Goal: Task Accomplishment & Management: Complete application form

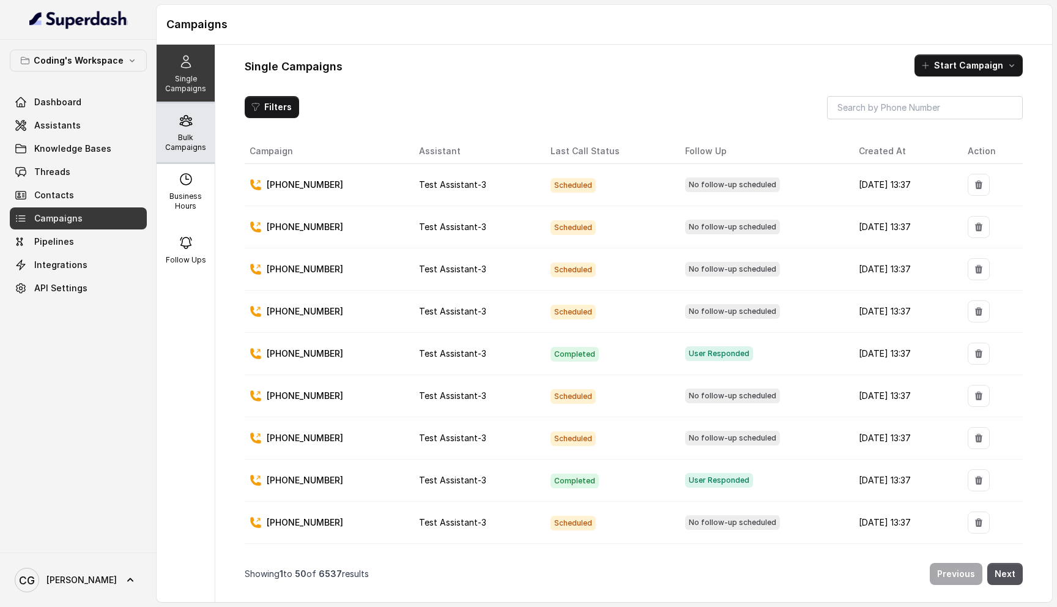
click at [180, 139] on p "Bulk Campaigns" at bounding box center [185, 143] width 48 height 20
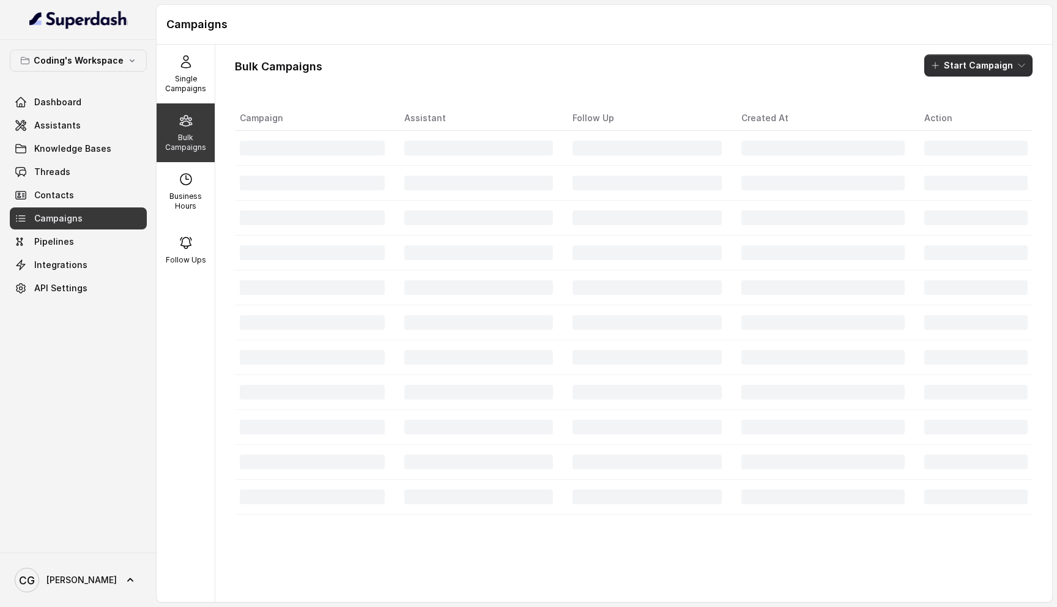
click at [982, 61] on button "Start Campaign" at bounding box center [978, 65] width 108 height 22
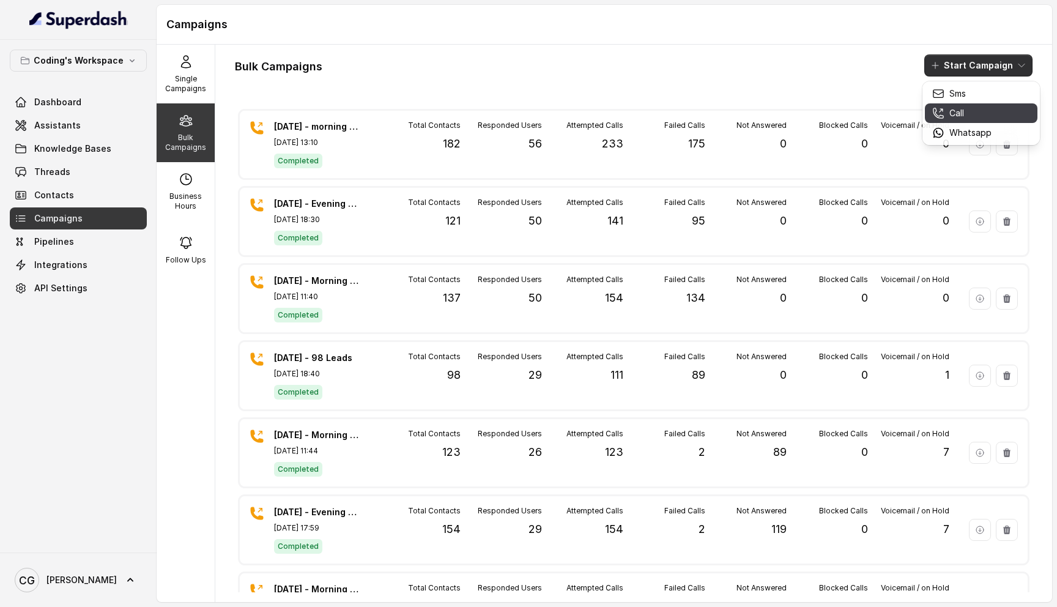
click at [967, 113] on div "Call" at bounding box center [961, 113] width 59 height 12
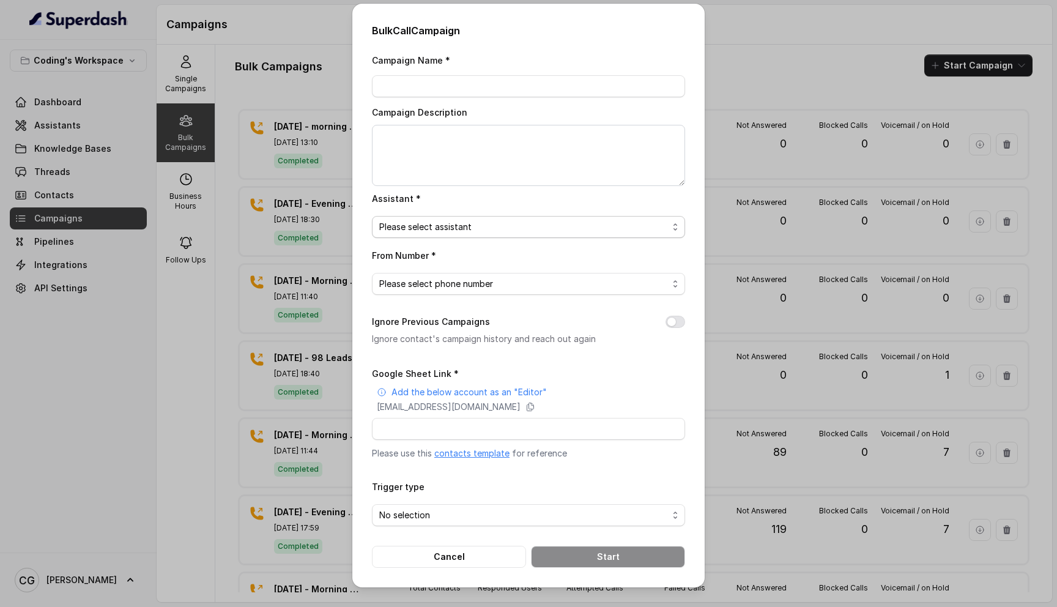
click at [538, 236] on span "Please select assistant" at bounding box center [528, 227] width 313 height 22
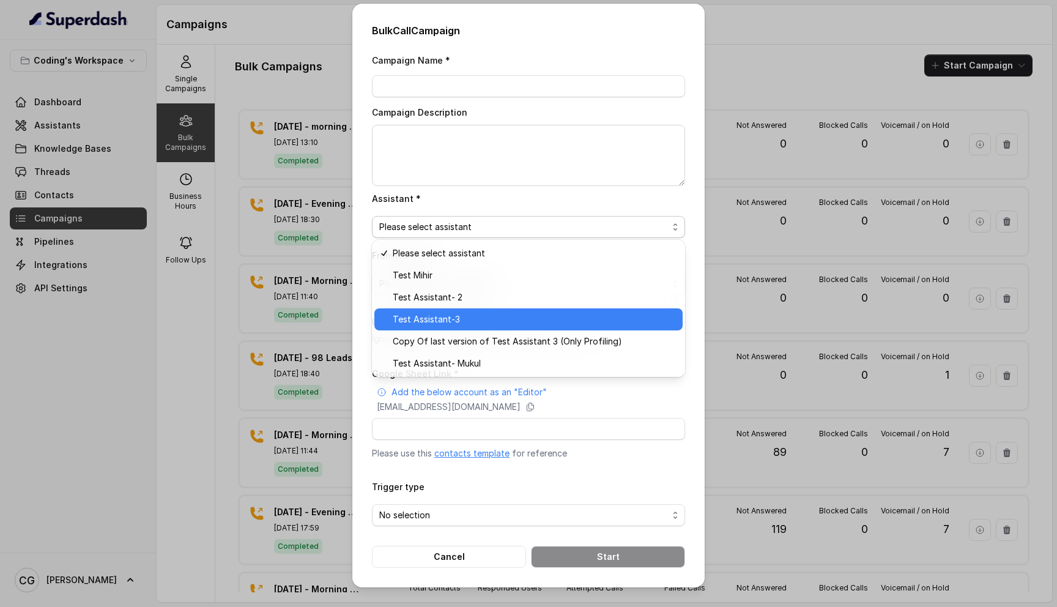
click at [504, 320] on span "Test Assistant-3" at bounding box center [534, 319] width 283 height 15
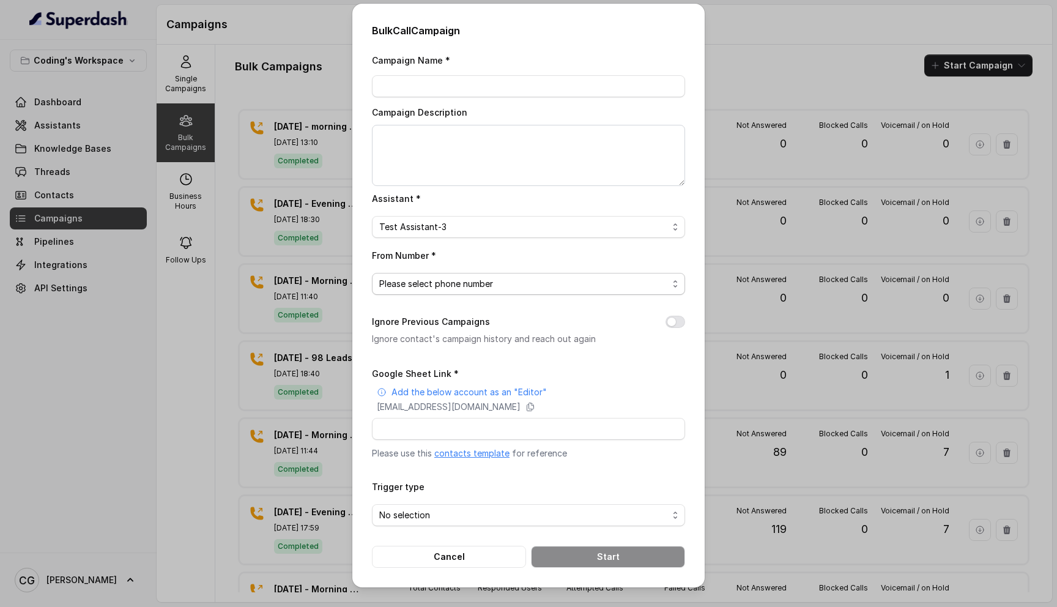
click at [580, 284] on span "Please select phone number" at bounding box center [523, 283] width 289 height 15
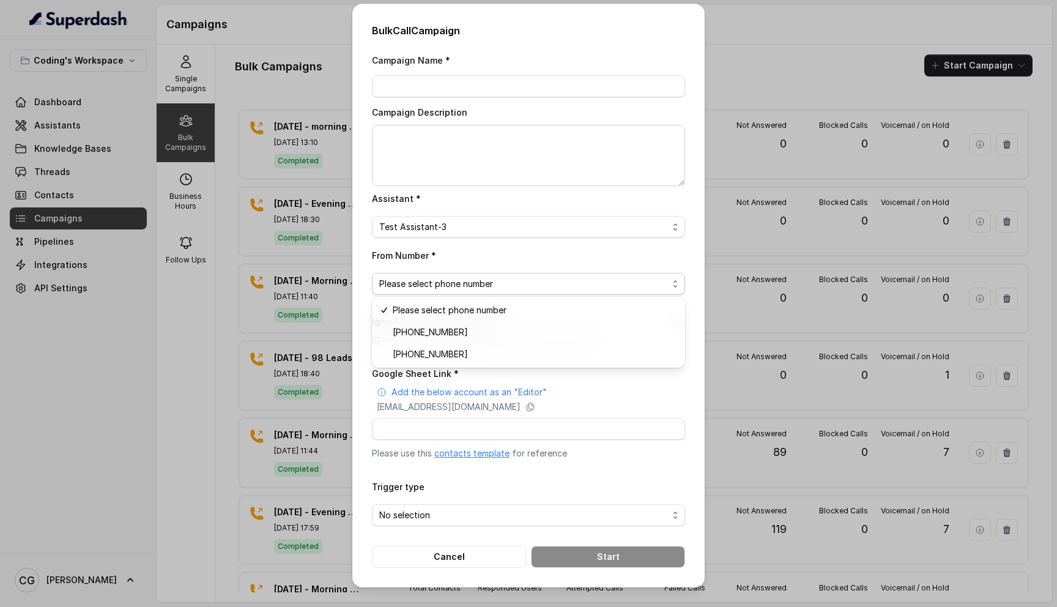
click at [450, 557] on div "Campaign Name * Campaign Description Assistant * Test Assistant-3 From Number *…" at bounding box center [528, 310] width 313 height 515
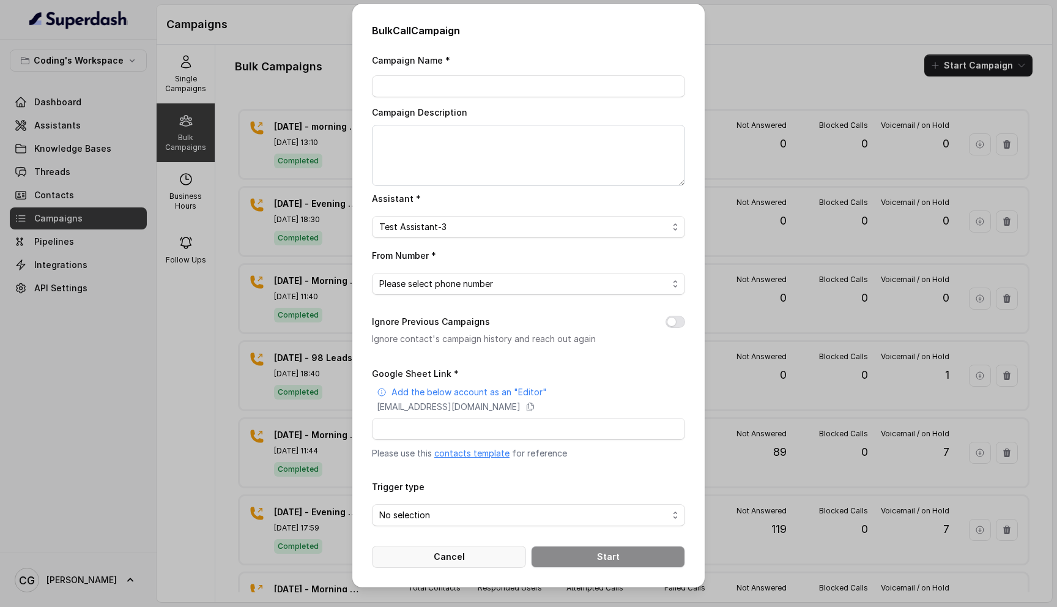
click at [432, 549] on button "Cancel" at bounding box center [449, 556] width 154 height 22
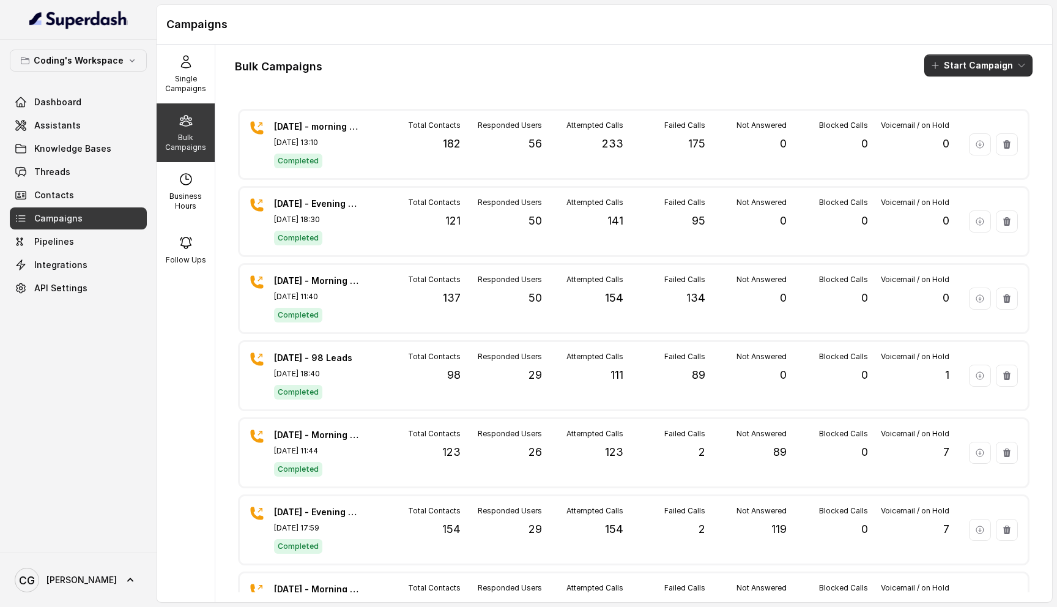
click at [986, 60] on button "Start Campaign" at bounding box center [978, 65] width 108 height 22
click at [942, 111] on icon "button" at bounding box center [938, 113] width 12 height 12
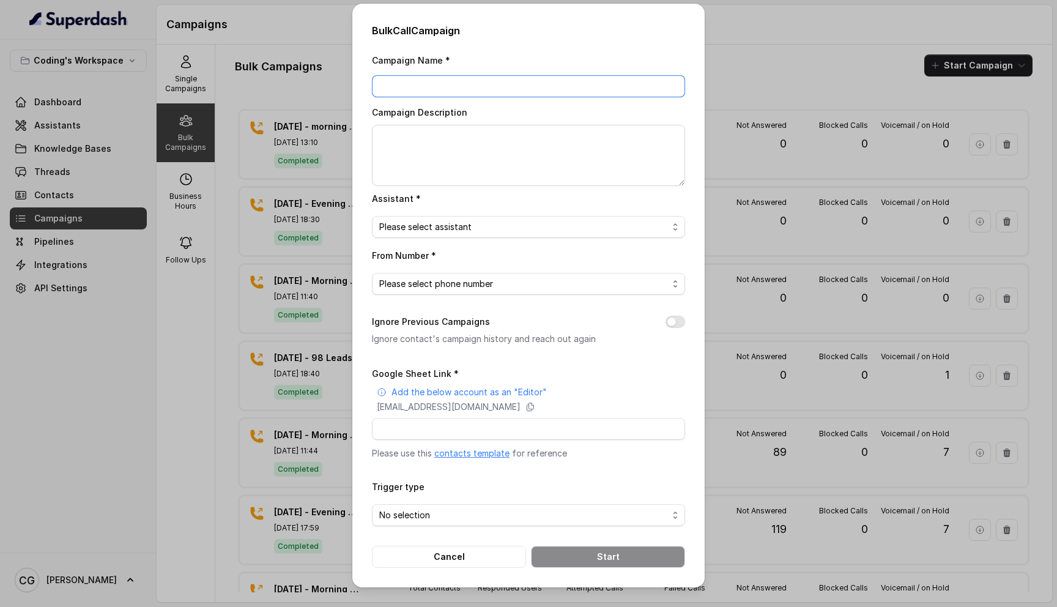
click at [458, 87] on input "Campaign Name *" at bounding box center [528, 86] width 313 height 22
type input "Evening Campaign"
type input "27th Sept - Evening Campaign - 186"
click at [490, 147] on textarea "Campaign Description" at bounding box center [528, 155] width 313 height 61
paste textarea "27th Sept - Evening Campaign - 186"
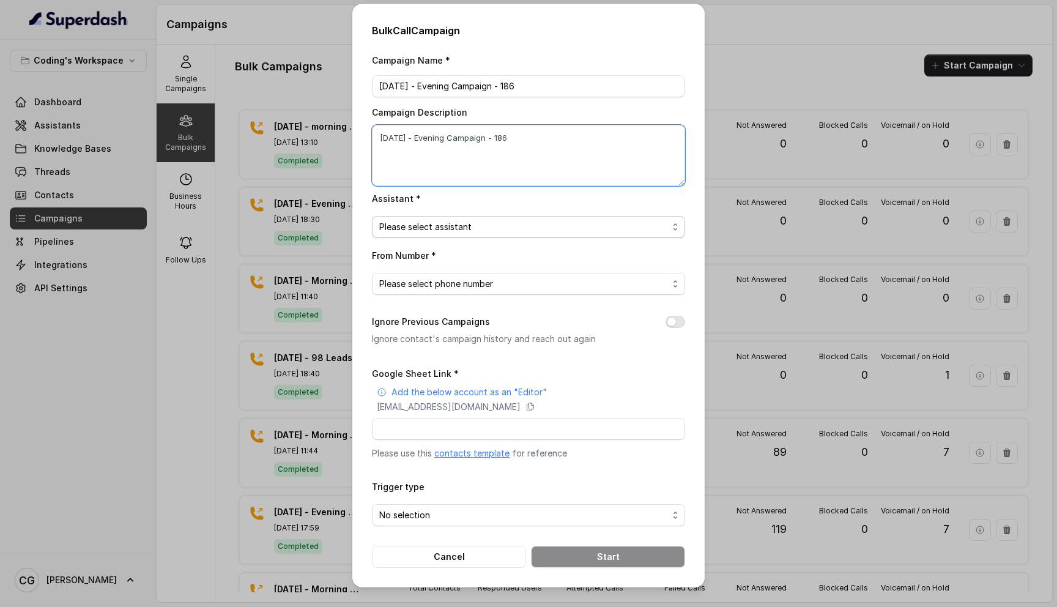
type textarea "27th Sept - Evening Campaign - 186"
click at [469, 229] on span "Please select assistant" at bounding box center [523, 227] width 289 height 15
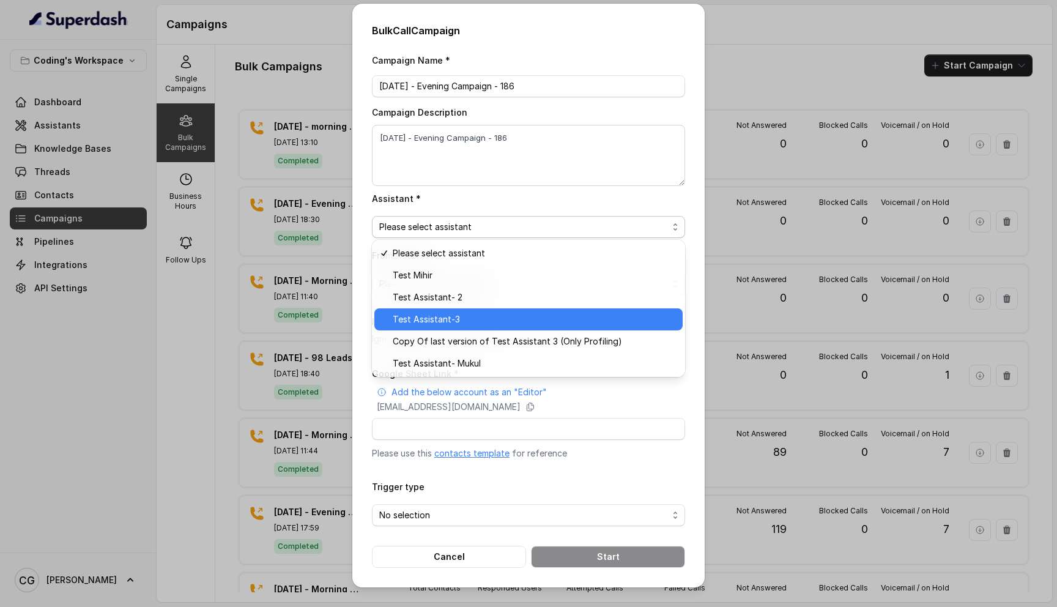
click at [461, 318] on span "Test Assistant-3" at bounding box center [534, 319] width 283 height 15
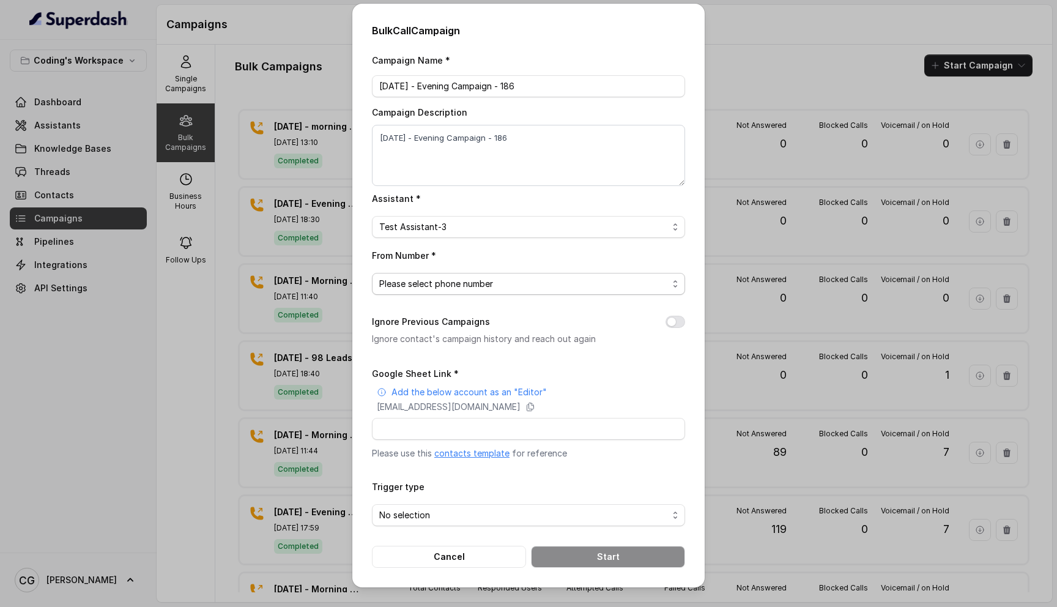
click at [500, 284] on span "Please select phone number" at bounding box center [523, 283] width 289 height 15
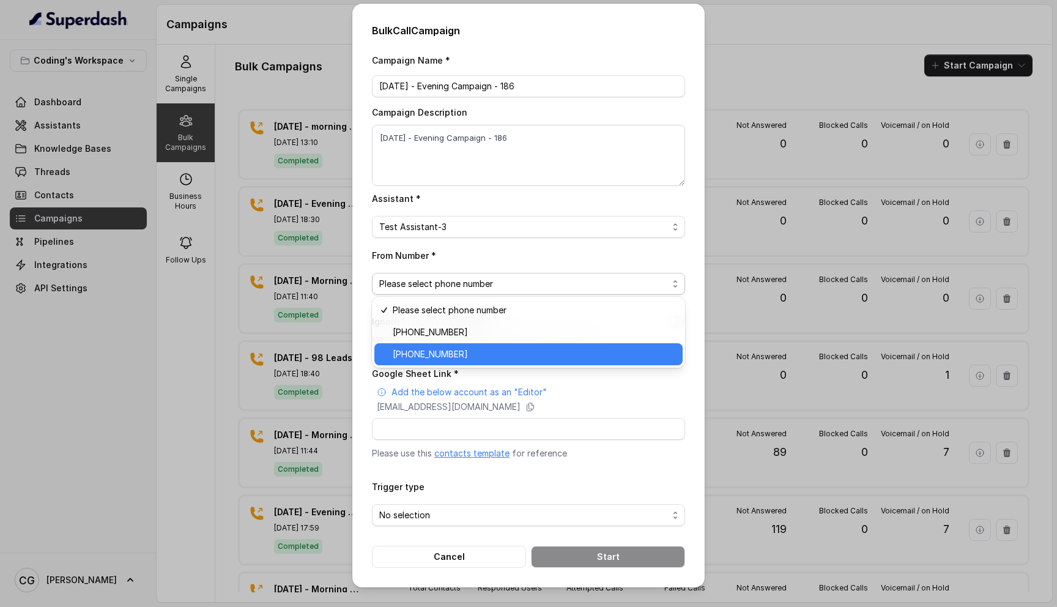
click at [480, 358] on span "+917969024123" at bounding box center [534, 354] width 283 height 15
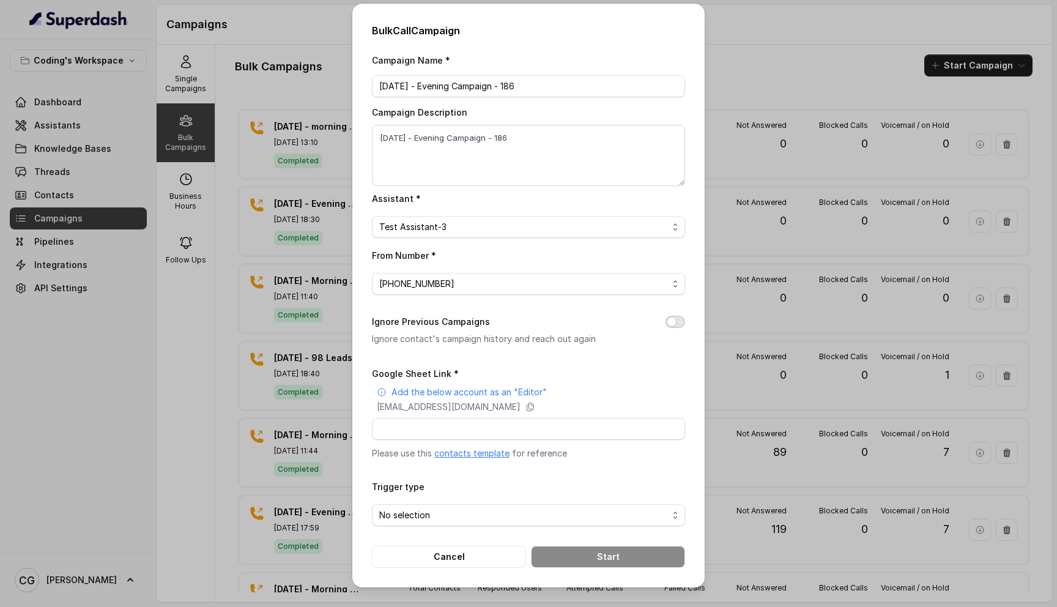
click at [674, 319] on button "Ignore Previous Campaigns" at bounding box center [675, 322] width 20 height 12
click at [453, 429] on input "Google Sheet Link *" at bounding box center [528, 429] width 313 height 22
paste input "https://docs.google.com/spreadsheets/d/1A2wboZQVYg-uMtBP2cpGqMON2KG2ZknB_TETAkn…"
type input "https://docs.google.com/spreadsheets/d/1A2wboZQVYg-uMtBP2cpGqMON2KG2ZknB_TETAkn…"
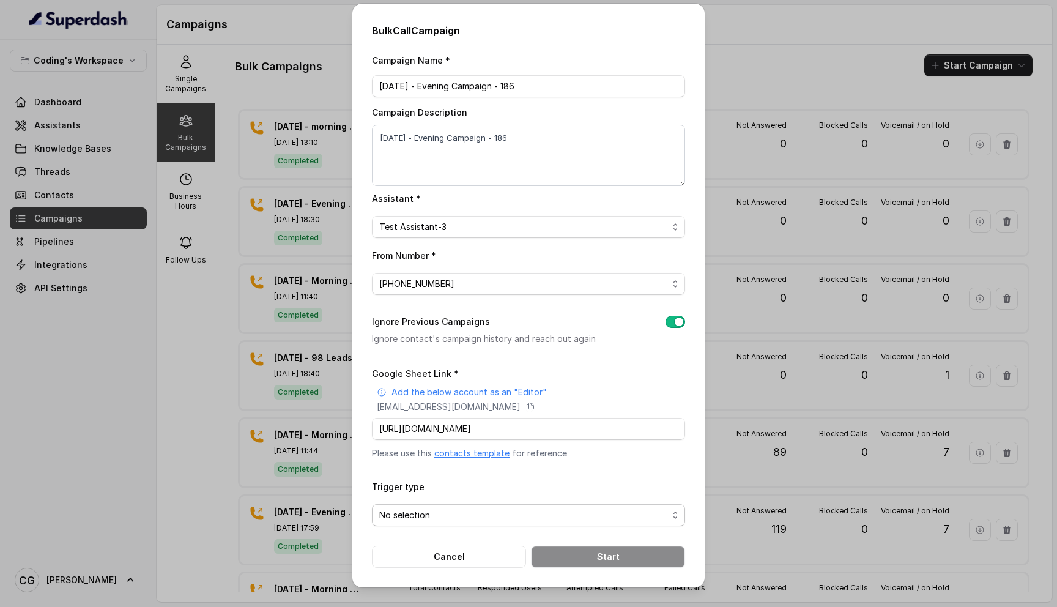
scroll to position [0, 0]
click at [448, 515] on span "No selection" at bounding box center [523, 515] width 289 height 15
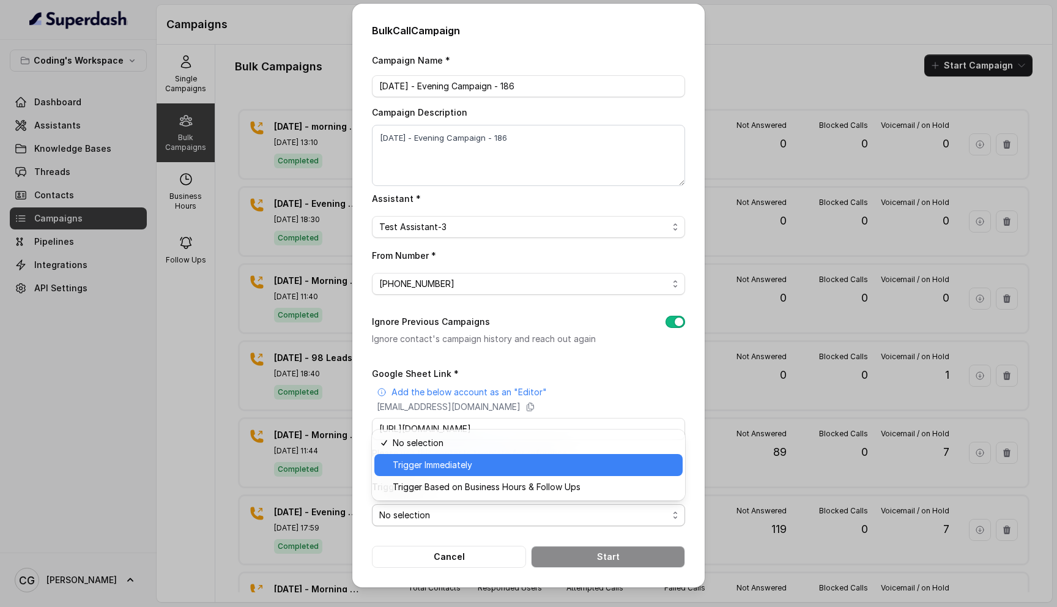
click at [484, 472] on div "Trigger Immediately" at bounding box center [528, 465] width 308 height 22
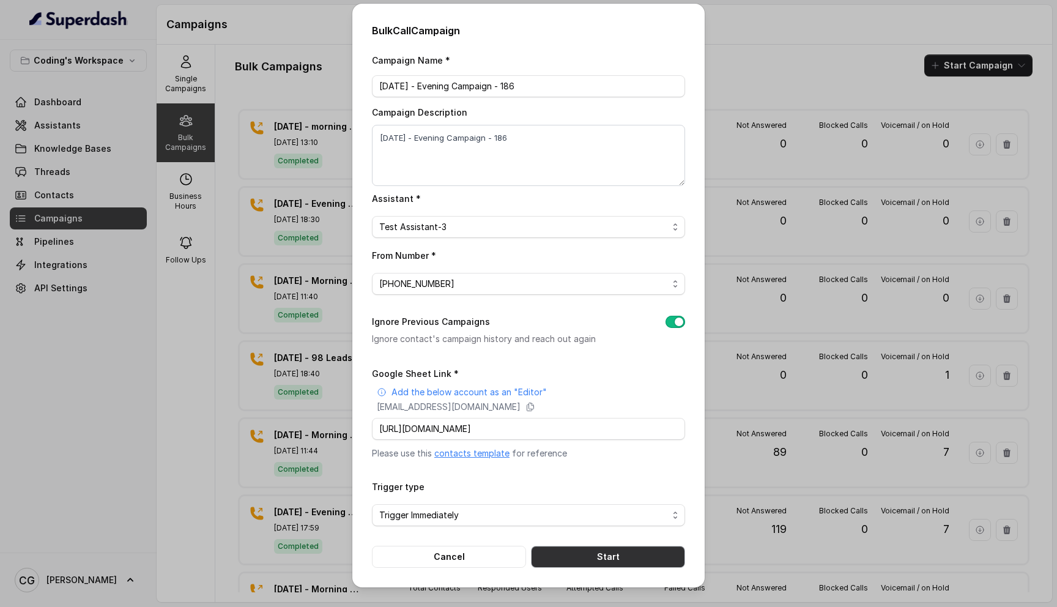
click at [626, 555] on button "Start" at bounding box center [608, 556] width 154 height 22
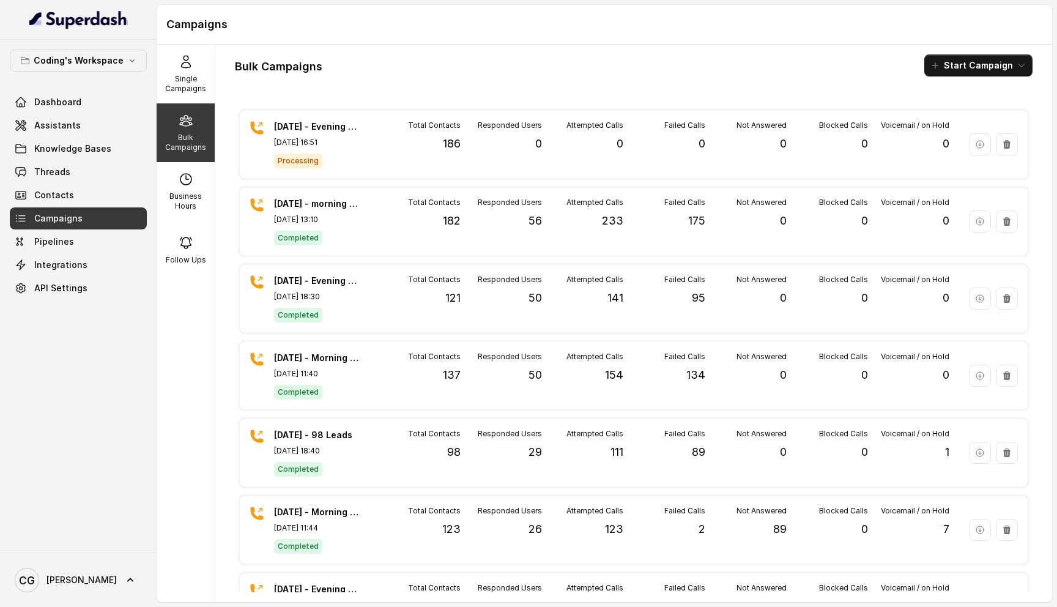
click at [726, 24] on h1 "Campaigns" at bounding box center [604, 25] width 876 height 20
